Goal: Information Seeking & Learning: Learn about a topic

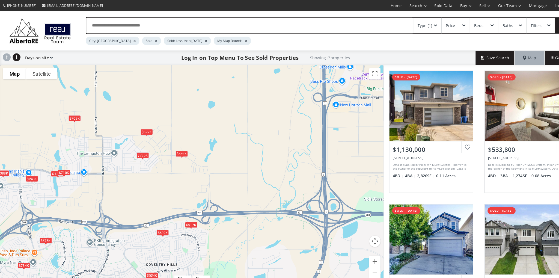
click at [141, 149] on div "$735K" at bounding box center [139, 151] width 12 height 6
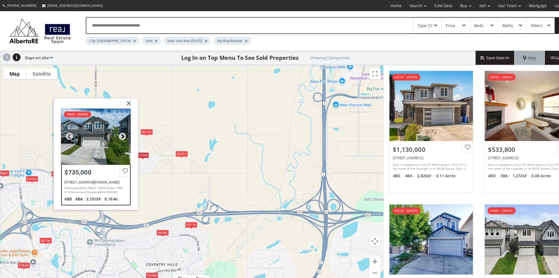
click at [92, 132] on div at bounding box center [94, 133] width 68 height 55
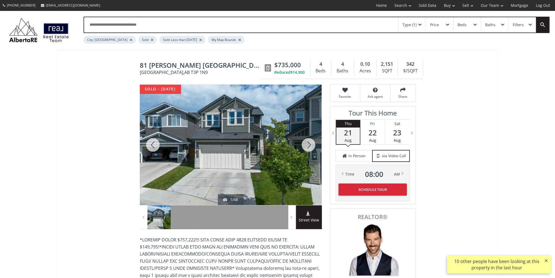
click at [305, 144] on div at bounding box center [309, 145] width 26 height 120
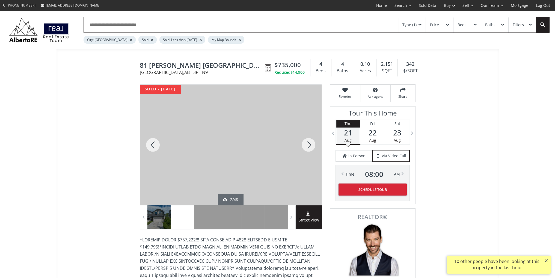
click at [305, 144] on div at bounding box center [309, 145] width 26 height 120
click at [148, 142] on div at bounding box center [153, 145] width 26 height 120
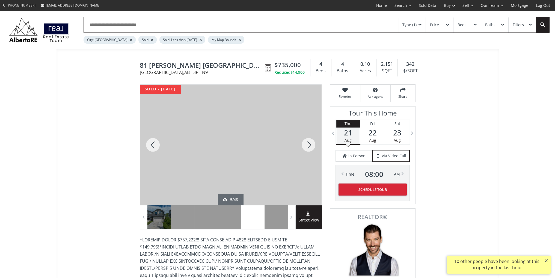
click at [149, 142] on div at bounding box center [153, 145] width 26 height 120
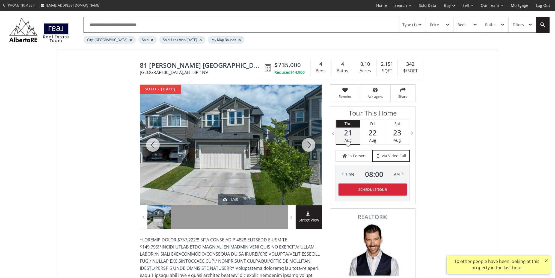
click at [149, 142] on div at bounding box center [153, 145] width 26 height 120
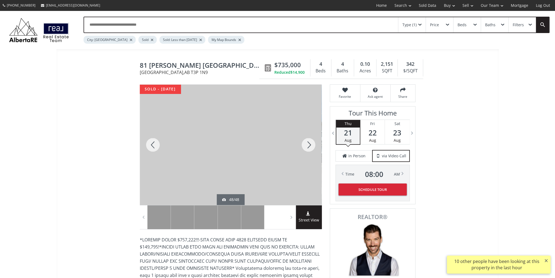
click at [149, 142] on div at bounding box center [153, 145] width 26 height 120
click at [309, 144] on div at bounding box center [309, 145] width 26 height 120
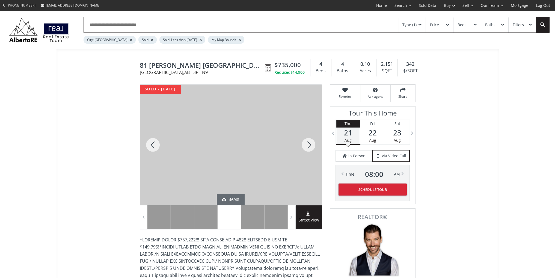
click at [309, 144] on div at bounding box center [309, 145] width 26 height 120
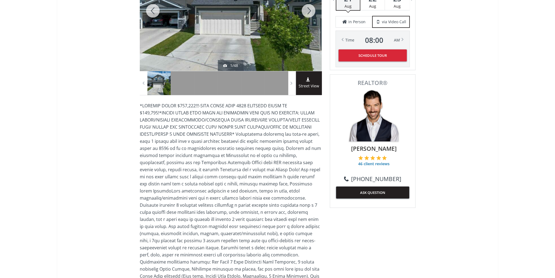
scroll to position [55, 0]
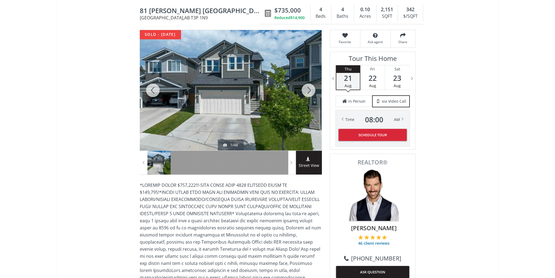
click at [308, 89] on div at bounding box center [309, 90] width 26 height 120
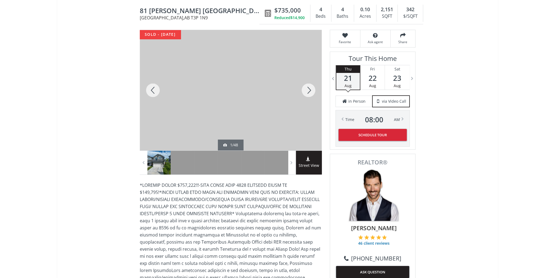
click at [308, 89] on div at bounding box center [309, 90] width 26 height 120
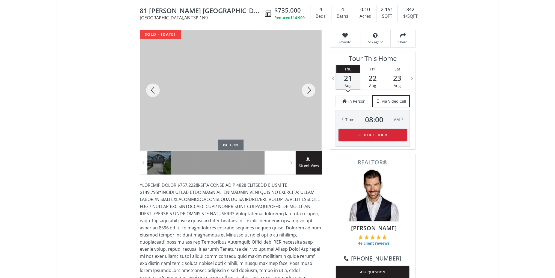
click at [308, 89] on div at bounding box center [309, 90] width 26 height 120
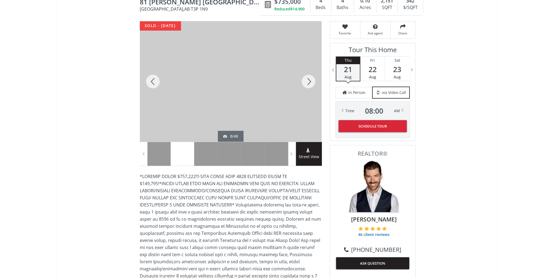
scroll to position [0, 0]
